Goal: Information Seeking & Learning: Learn about a topic

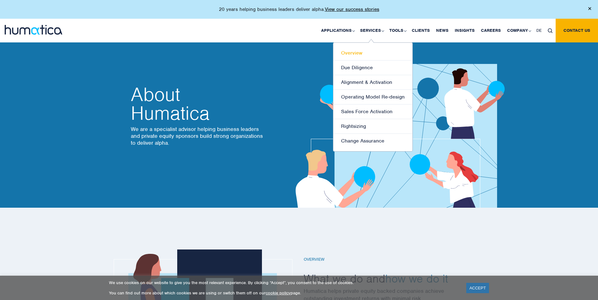
click at [355, 49] on link "Overview" at bounding box center [372, 53] width 79 height 15
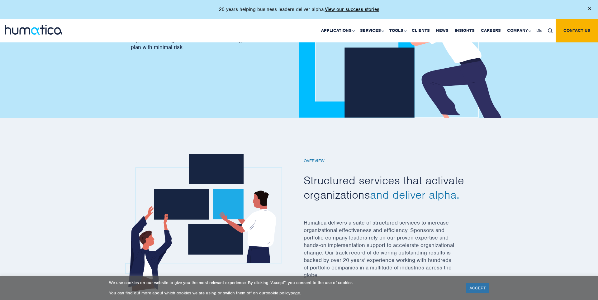
scroll to position [150, 0]
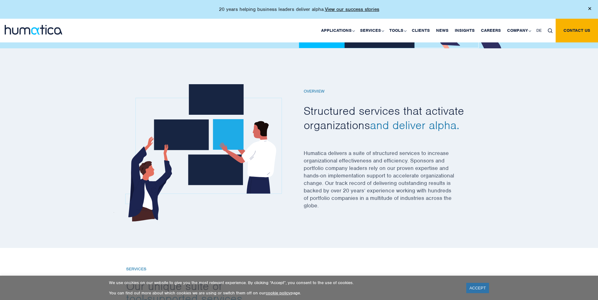
click at [389, 166] on p "Humatica delivers a suite of structured services to increase organizational eff…" at bounding box center [388, 183] width 168 height 68
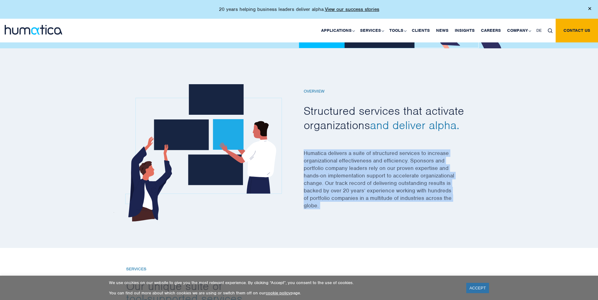
click at [389, 166] on p "Humatica delivers a suite of structured services to increase organizational eff…" at bounding box center [388, 183] width 168 height 68
click at [367, 171] on p "Humatica delivers a suite of structured services to increase organizational eff…" at bounding box center [388, 183] width 168 height 68
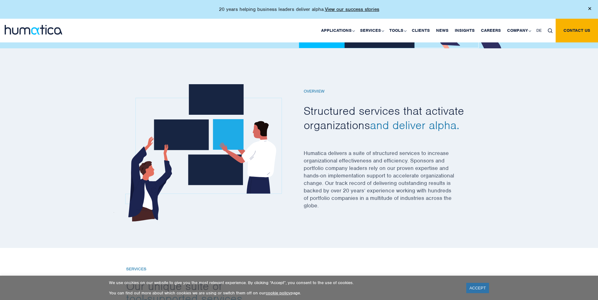
click at [367, 171] on p "Humatica delivers a suite of structured services to increase organizational eff…" at bounding box center [388, 183] width 168 height 68
